Goal: Task Accomplishment & Management: Manage account settings

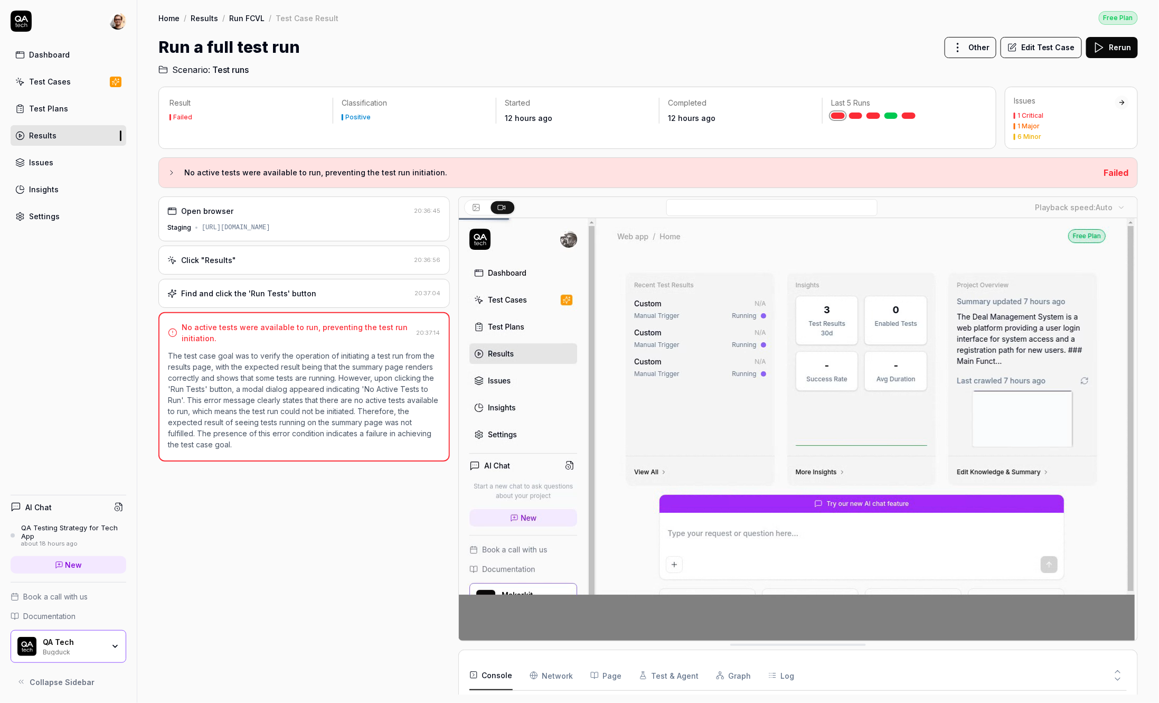
scroll to position [30, 0]
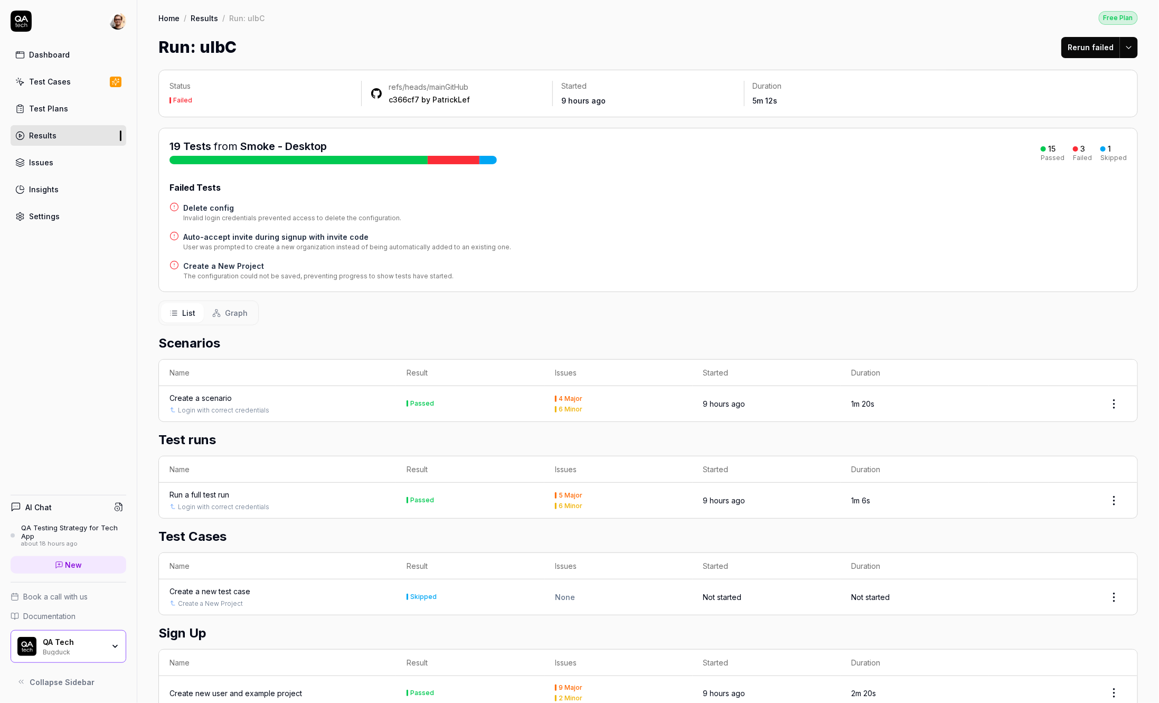
click at [284, 237] on h4 "Auto-accept invite during signup with invite code" at bounding box center [347, 236] width 328 height 11
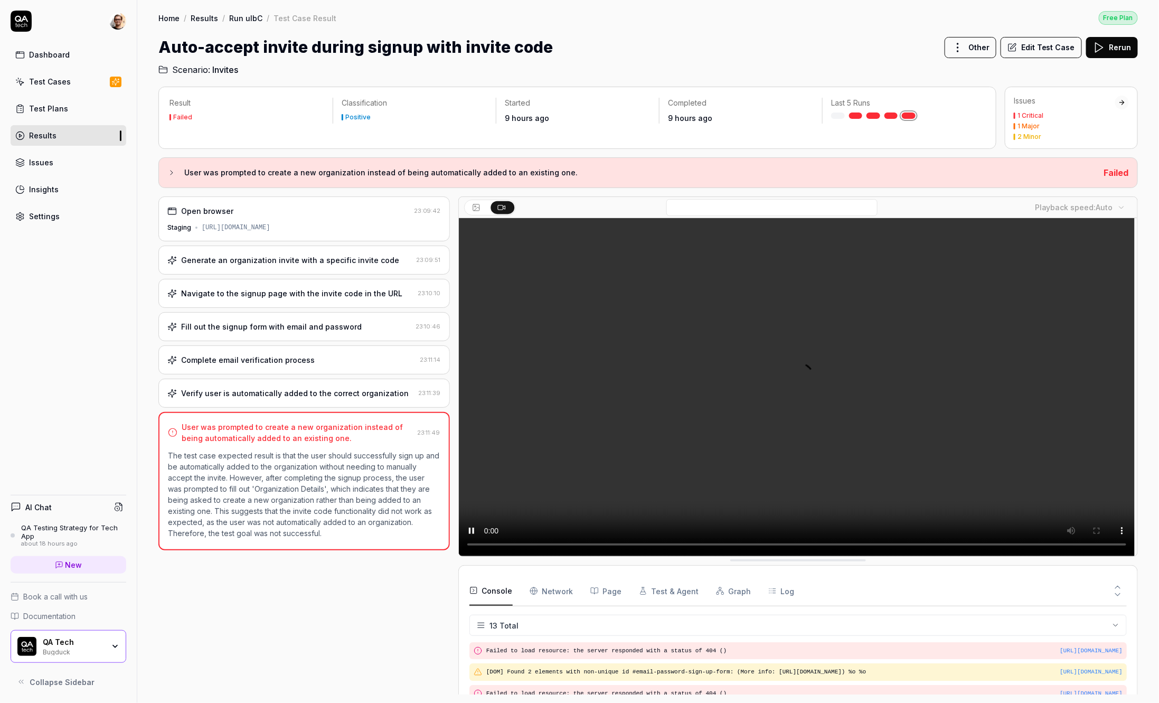
scroll to position [201, 0]
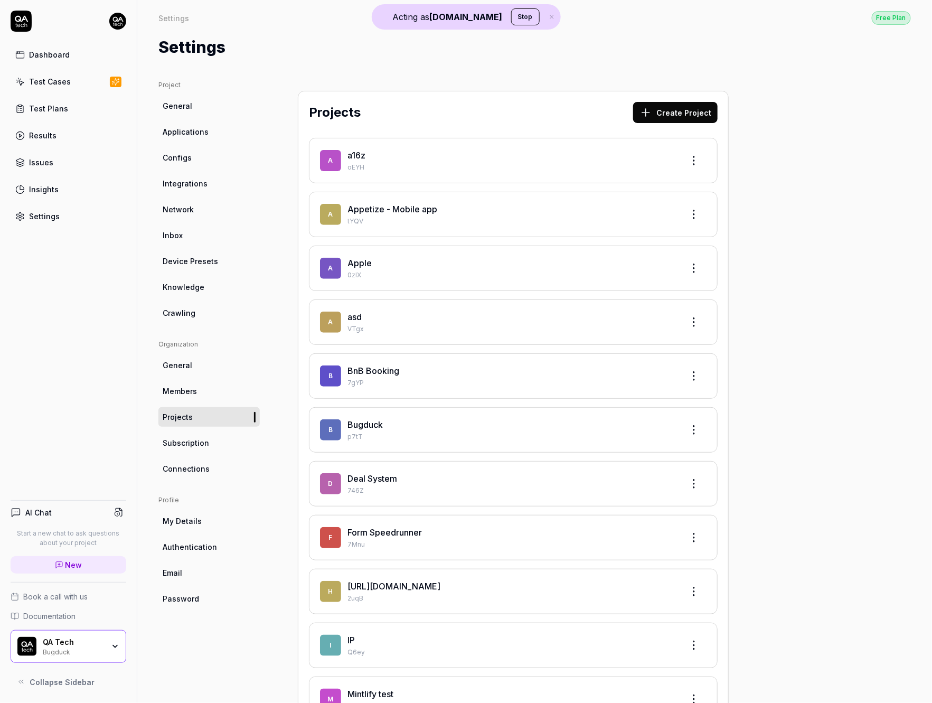
click at [257, 183] on link "Integrations" at bounding box center [208, 184] width 101 height 20
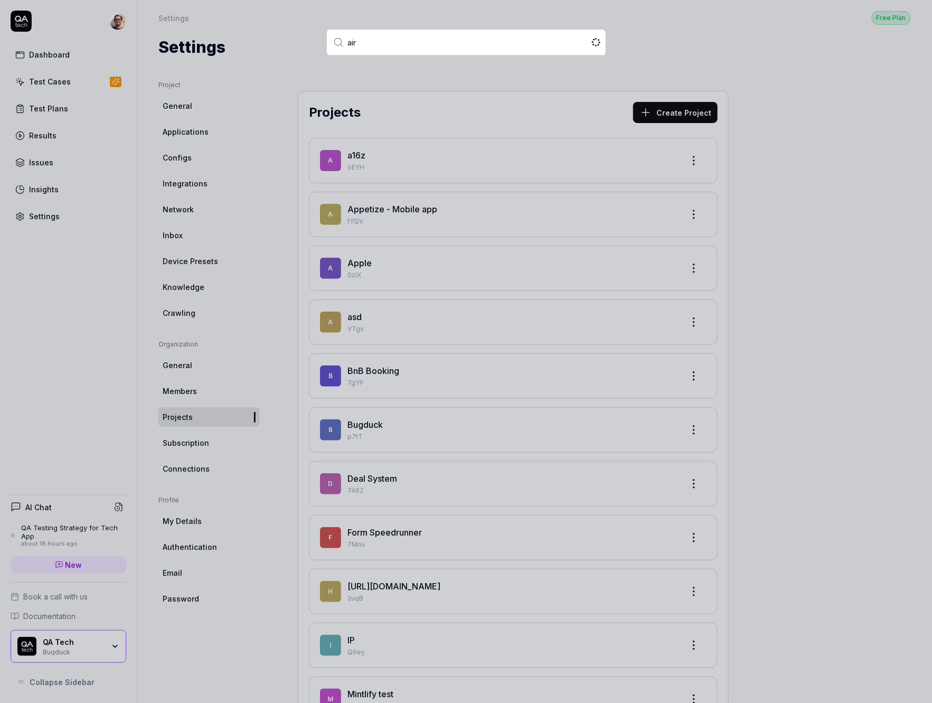
type input "airp"
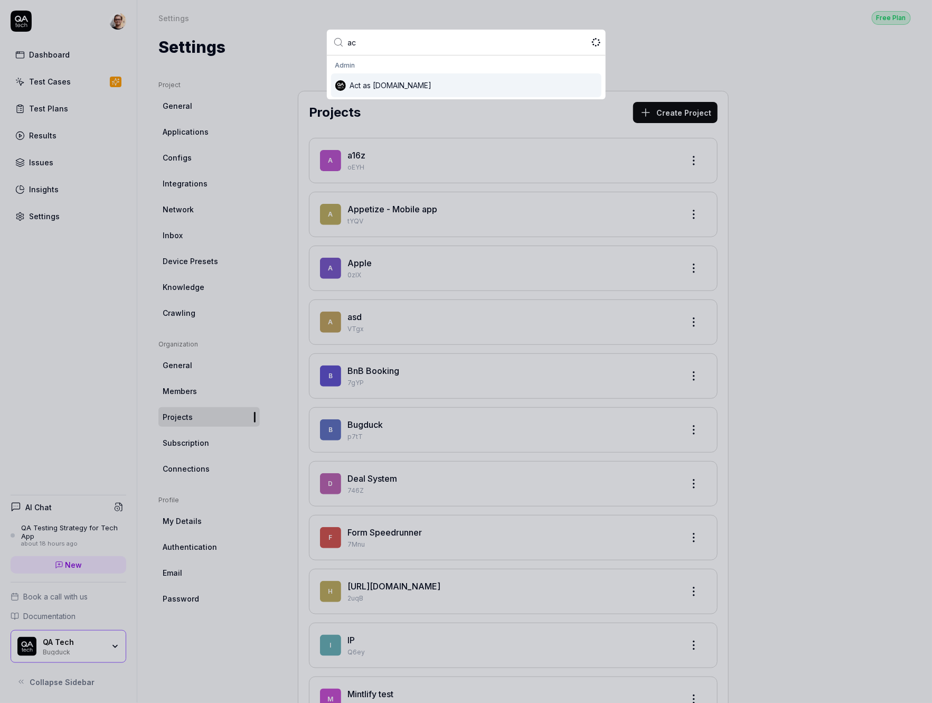
type input "act"
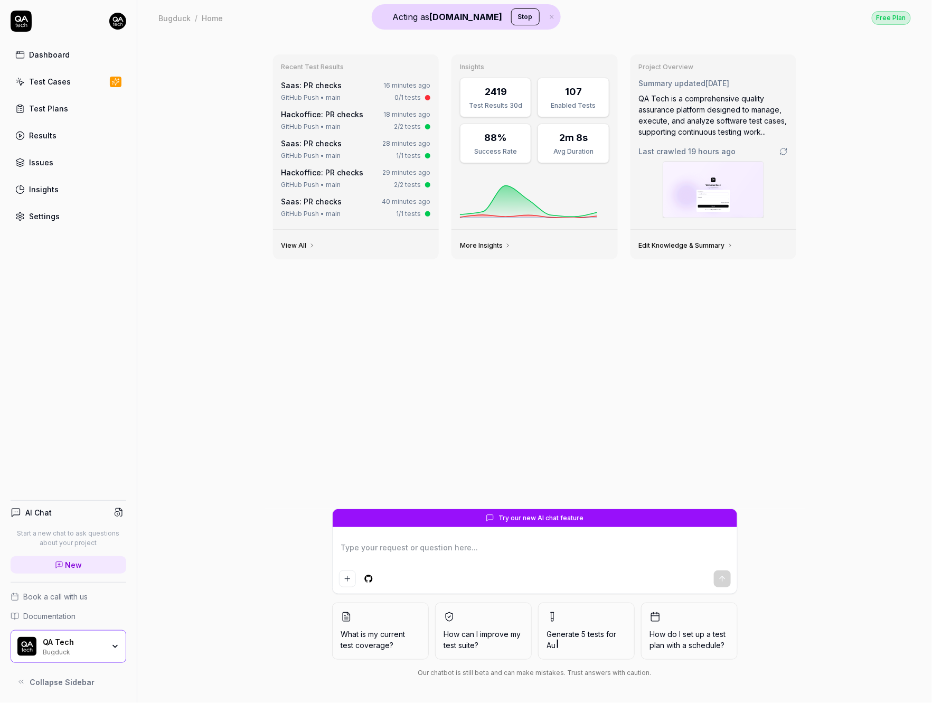
type textarea "*"
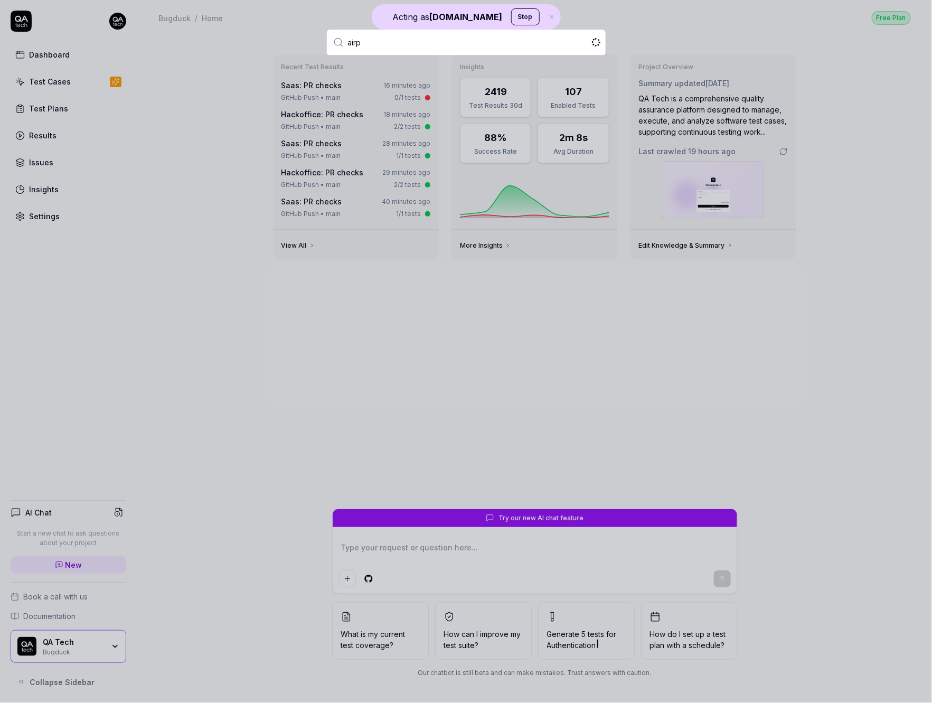
type input "airpe"
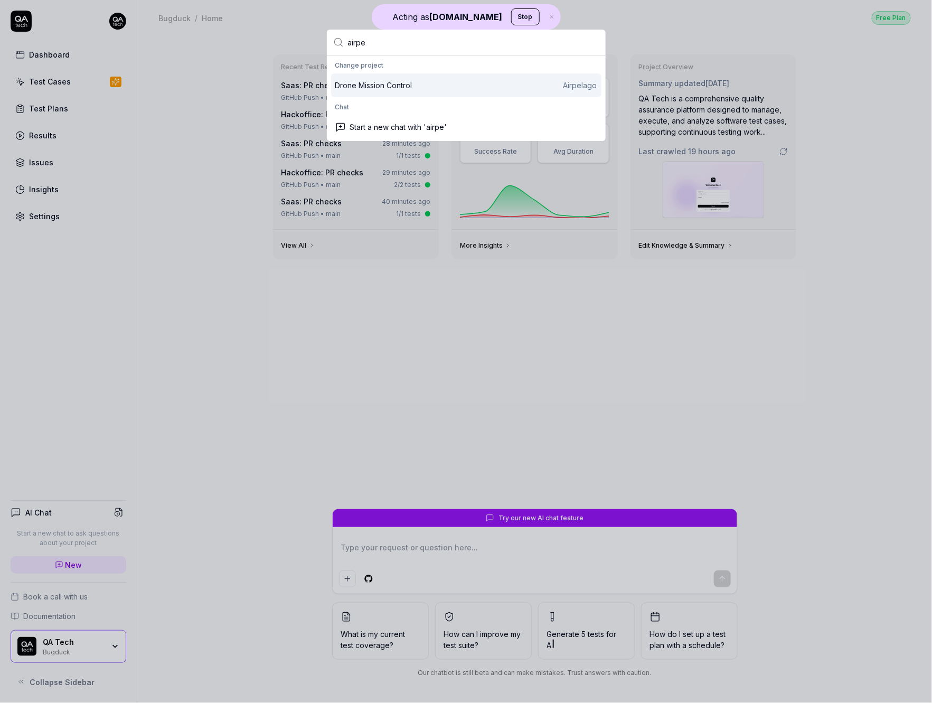
type textarea "*"
type input "airpe'"
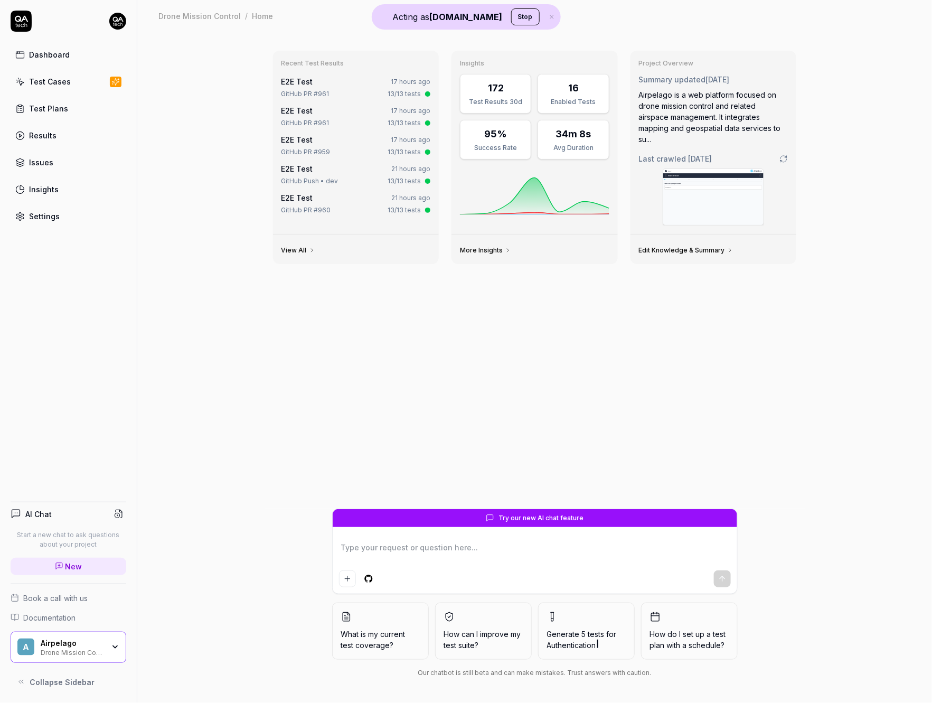
type textarea "*"
click at [53, 211] on div "Settings" at bounding box center [44, 216] width 31 height 11
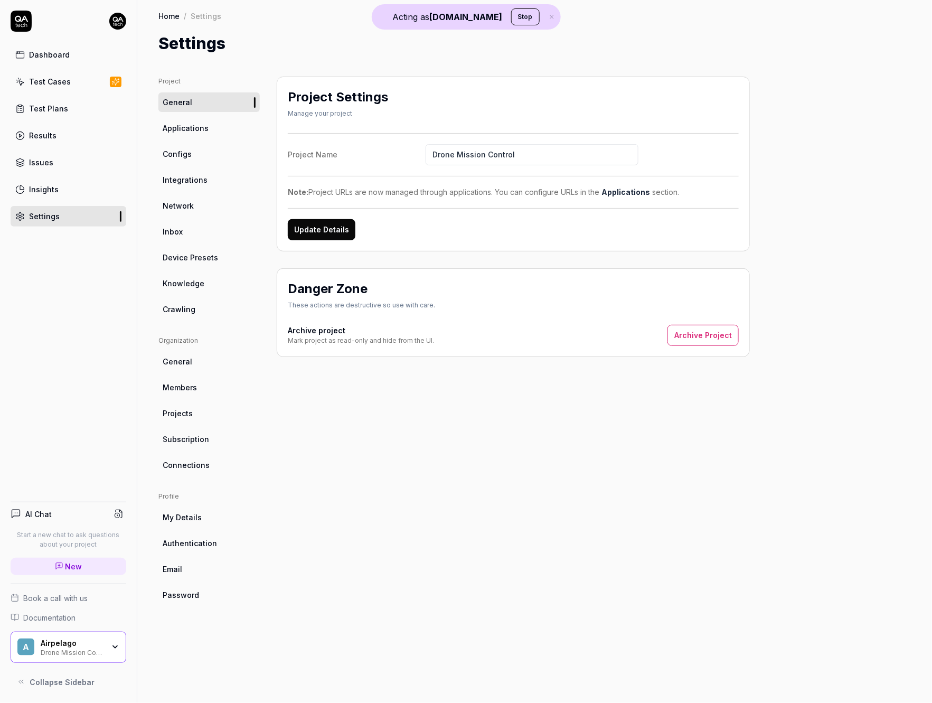
click at [234, 152] on link "Configs" at bounding box center [208, 154] width 101 height 20
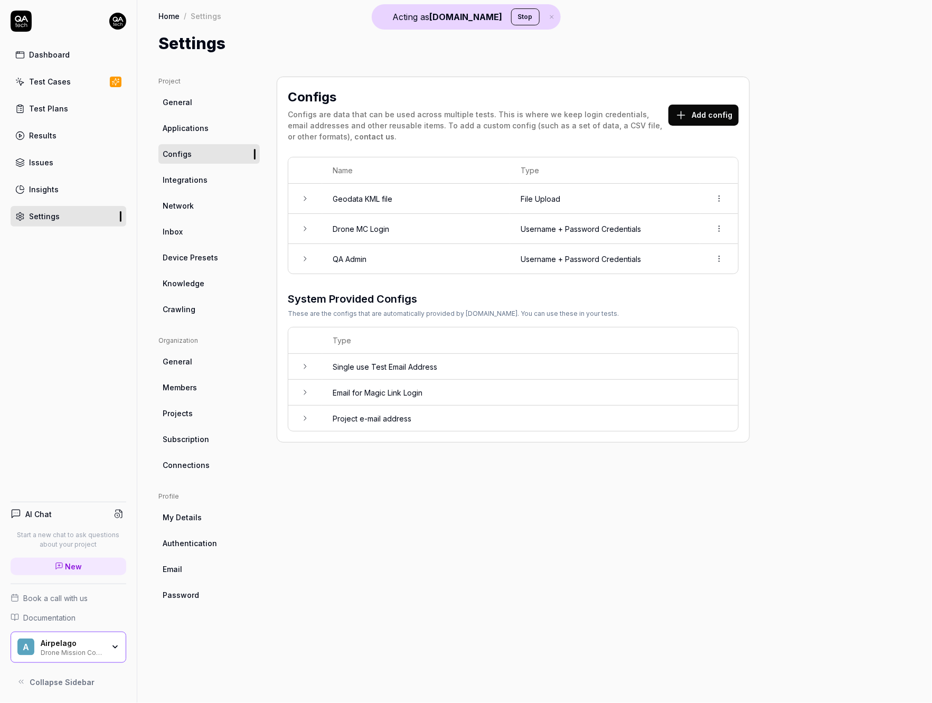
click at [317, 253] on td at bounding box center [305, 259] width 34 height 30
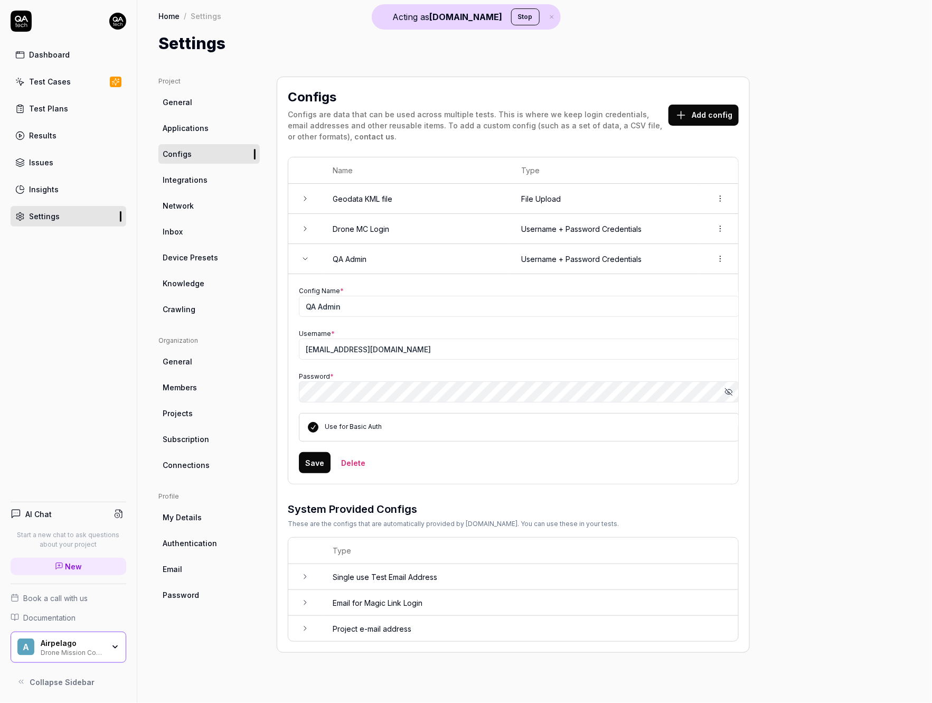
click at [335, 222] on td "Drone MC Login" at bounding box center [416, 229] width 188 height 30
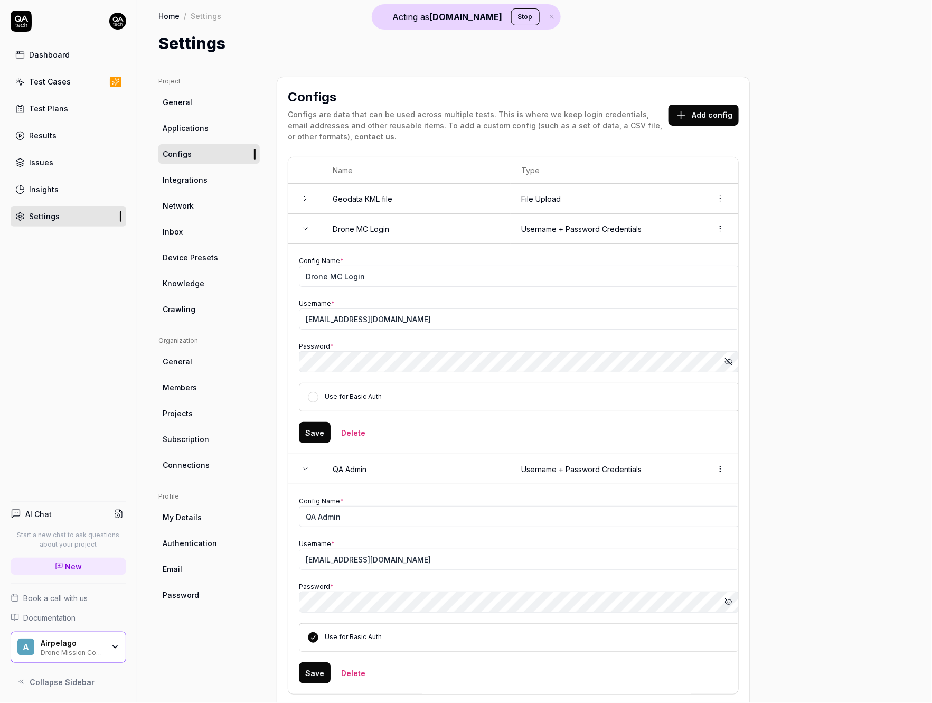
click at [377, 306] on div "Username * e2e@test.com" at bounding box center [519, 313] width 440 height 32
click at [374, 317] on input "e2e@test.com" at bounding box center [519, 318] width 440 height 21
click at [727, 363] on icon "button" at bounding box center [728, 361] width 8 height 8
